Goal: Information Seeking & Learning: Learn about a topic

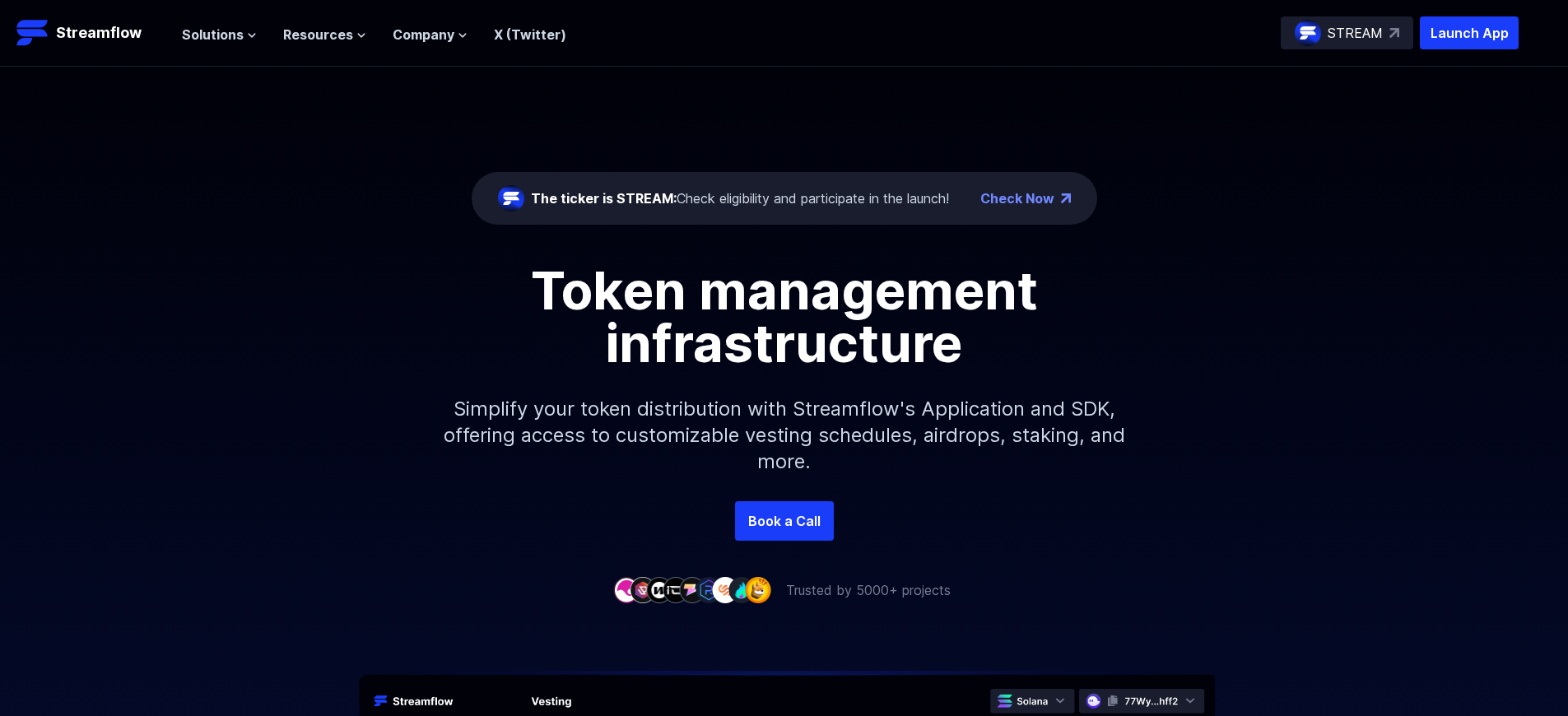
click at [1469, 33] on p "Launch App" at bounding box center [1469, 33] width 99 height 33
